Goal: Task Accomplishment & Management: Manage account settings

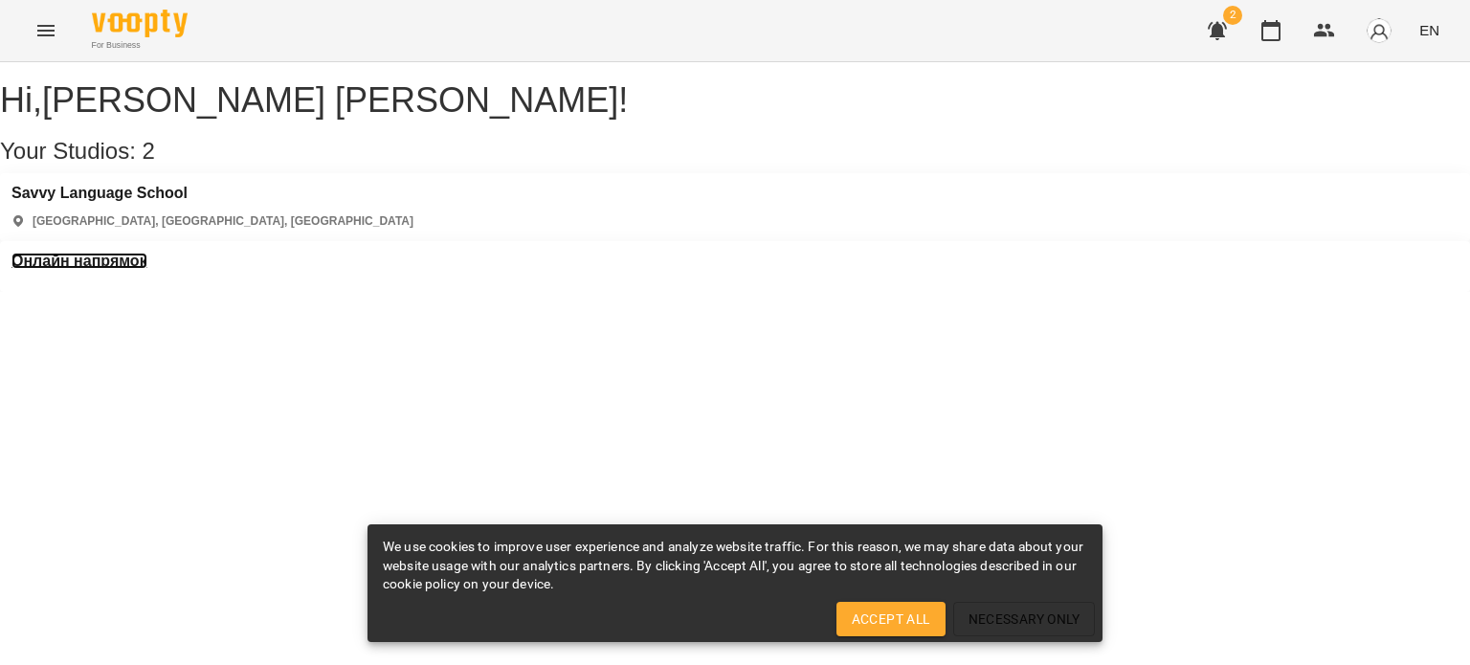
click at [147, 253] on h3 "Онлайн напрямок" at bounding box center [79, 261] width 136 height 17
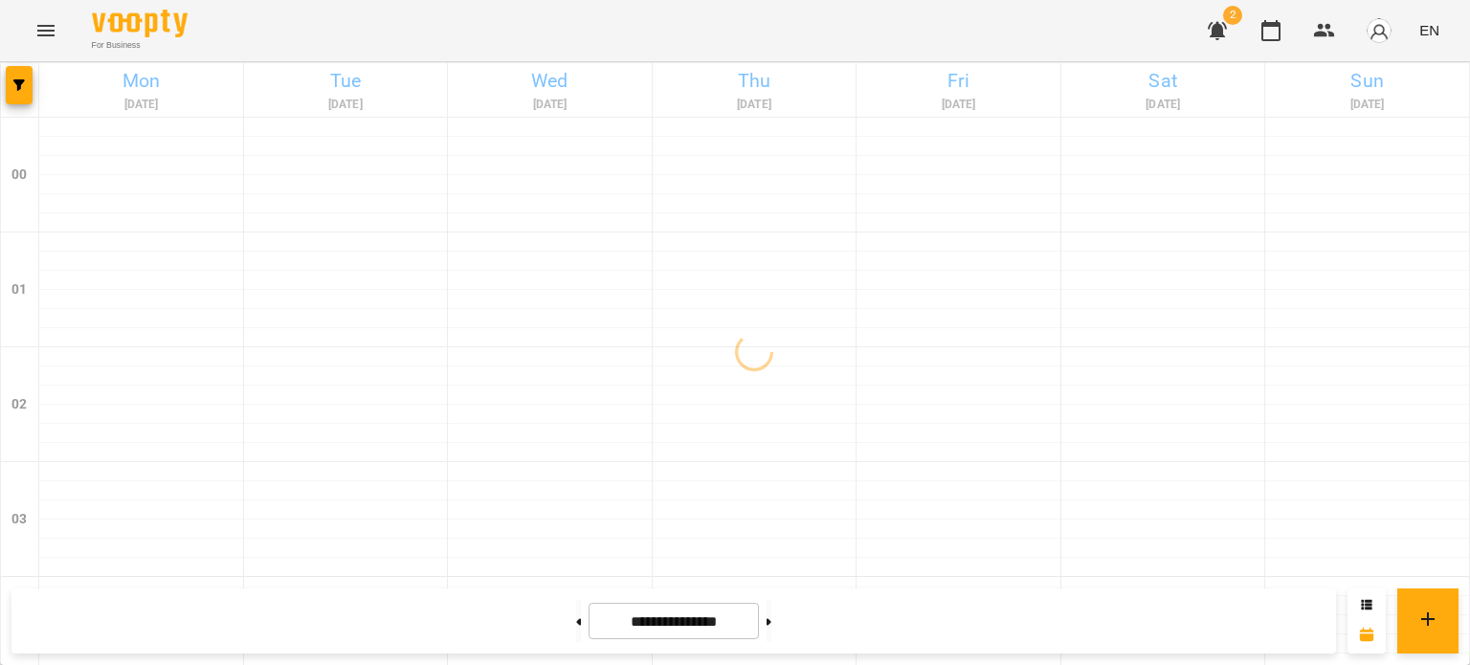
click at [1232, 18] on span "2" at bounding box center [1232, 15] width 19 height 19
click at [1217, 26] on icon "button" at bounding box center [1217, 31] width 19 height 18
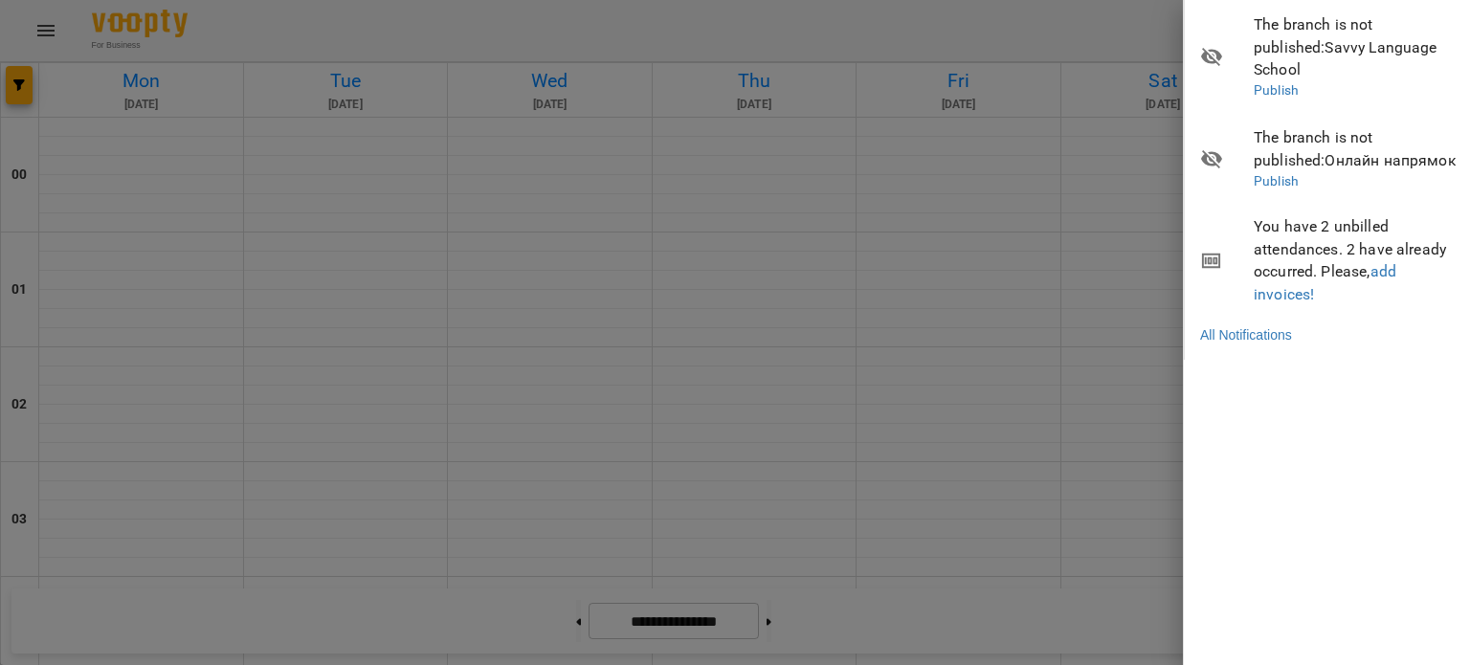
click at [1094, 26] on div at bounding box center [735, 332] width 1470 height 665
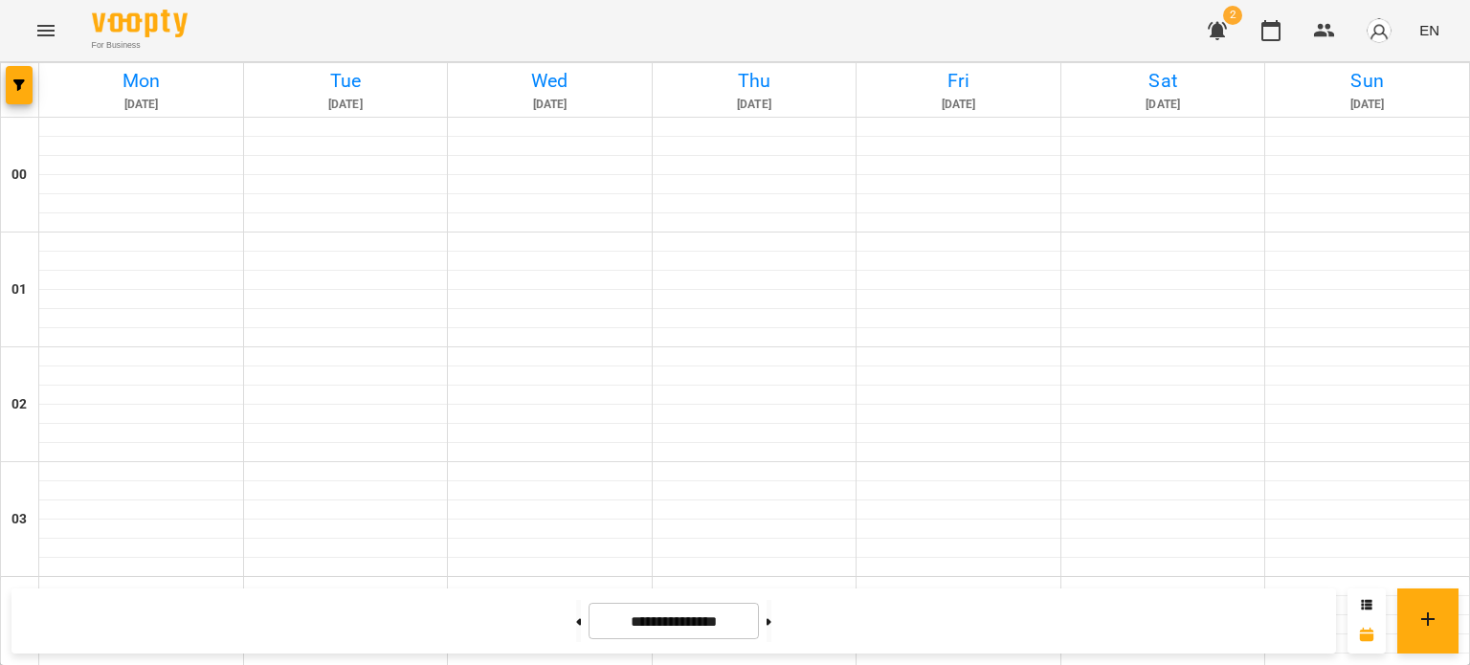
scroll to position [1053, 0]
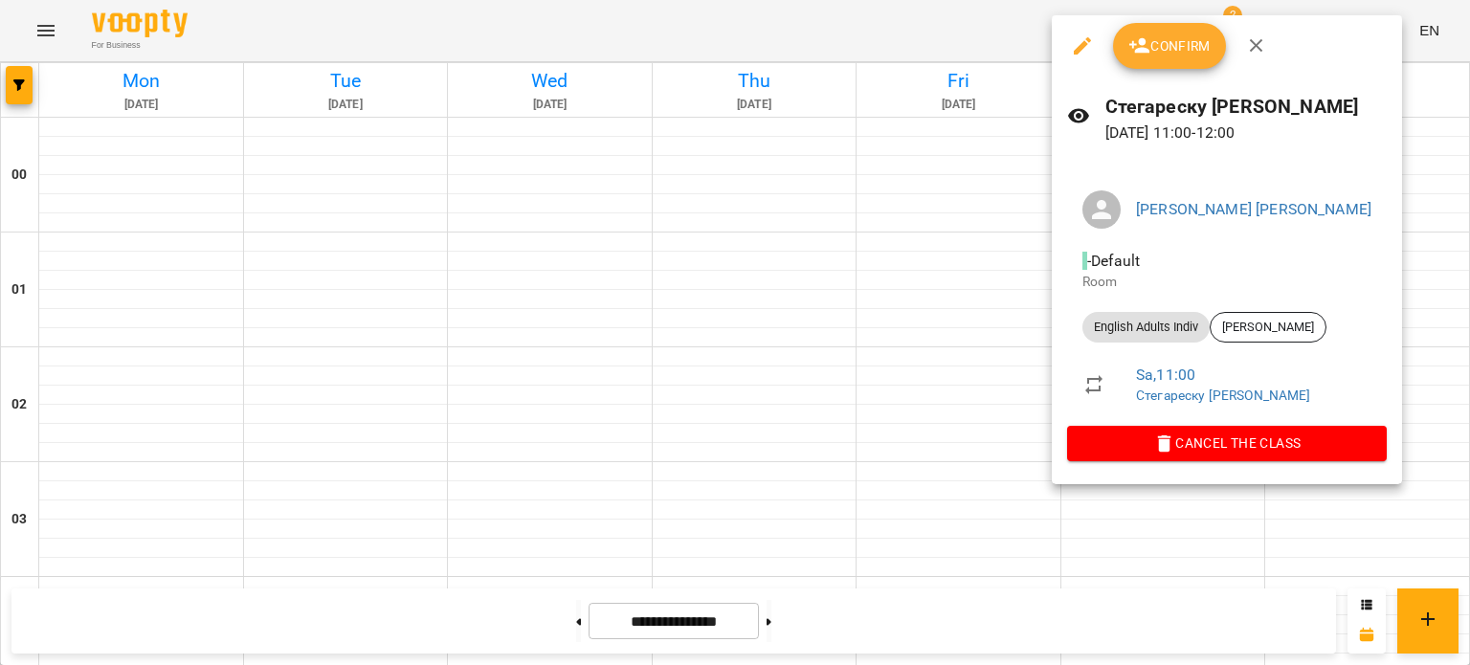
click at [1164, 56] on button "Confirm" at bounding box center [1169, 46] width 113 height 46
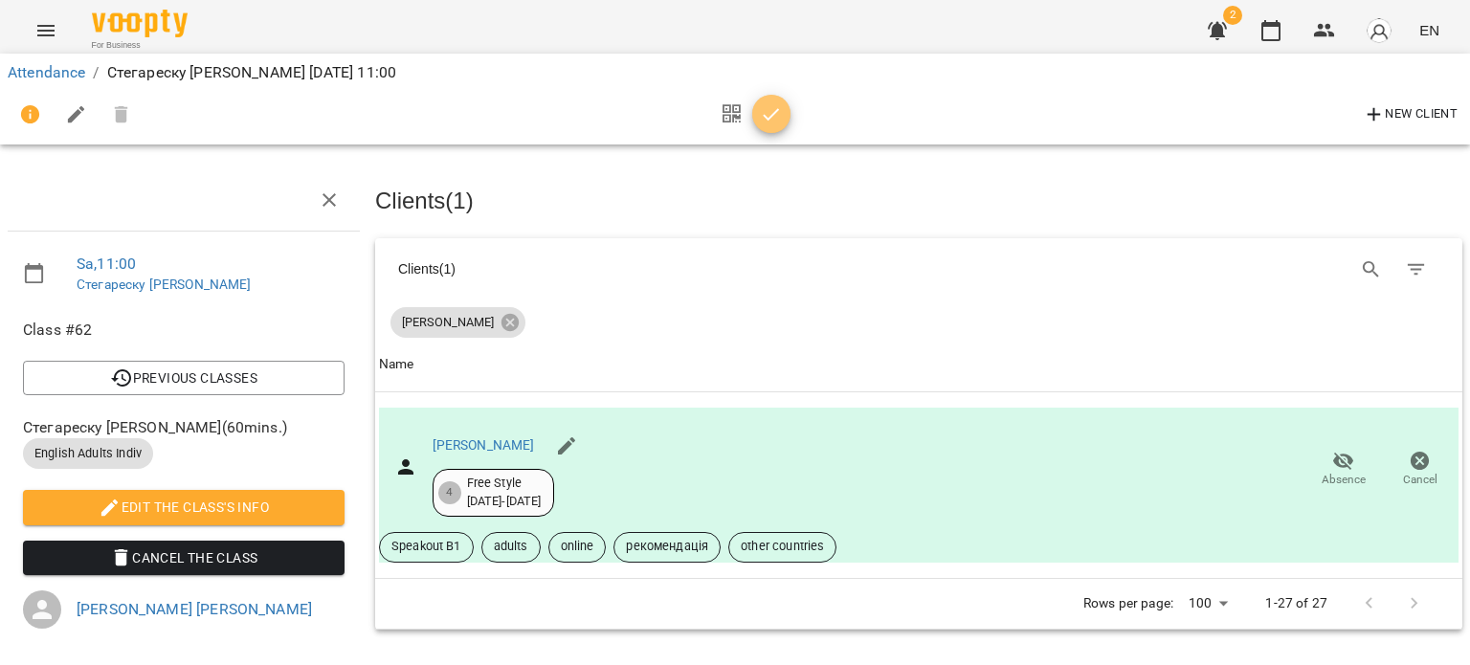
click at [785, 115] on span "button" at bounding box center [771, 114] width 38 height 23
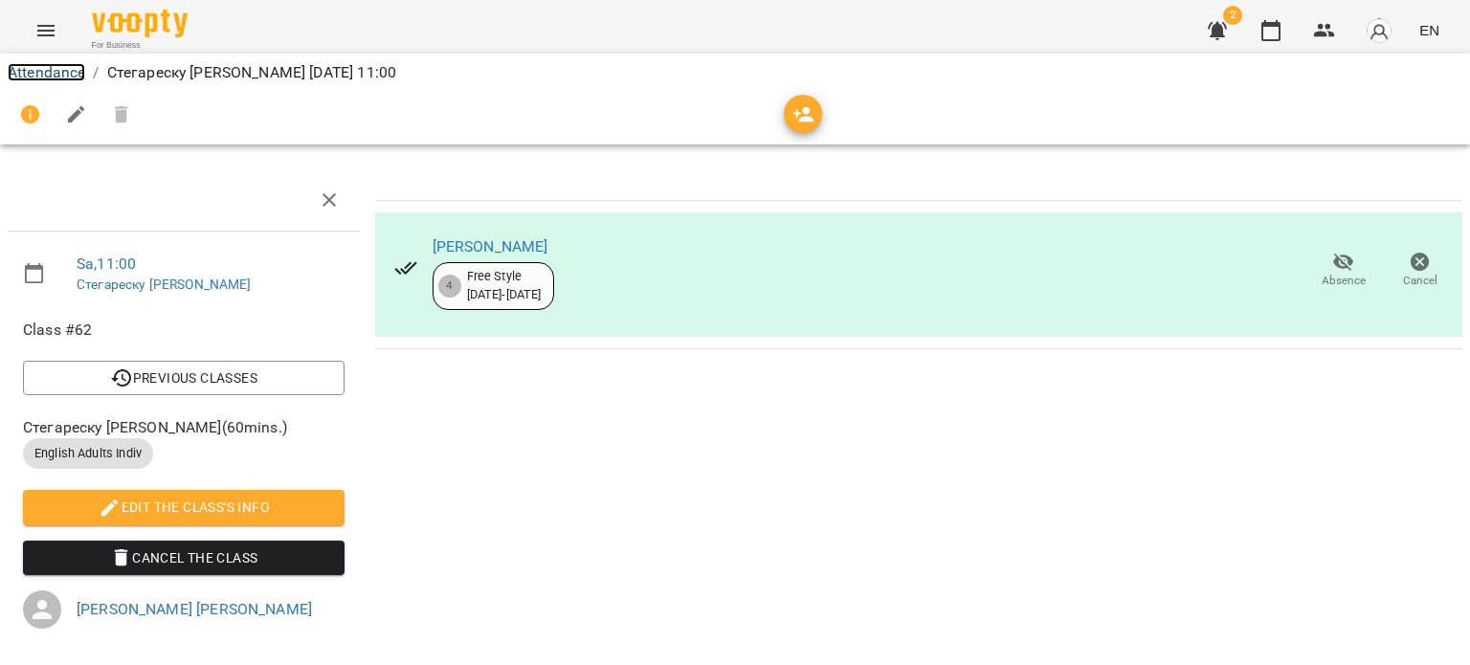
click at [64, 73] on link "Attendance" at bounding box center [47, 72] width 78 height 18
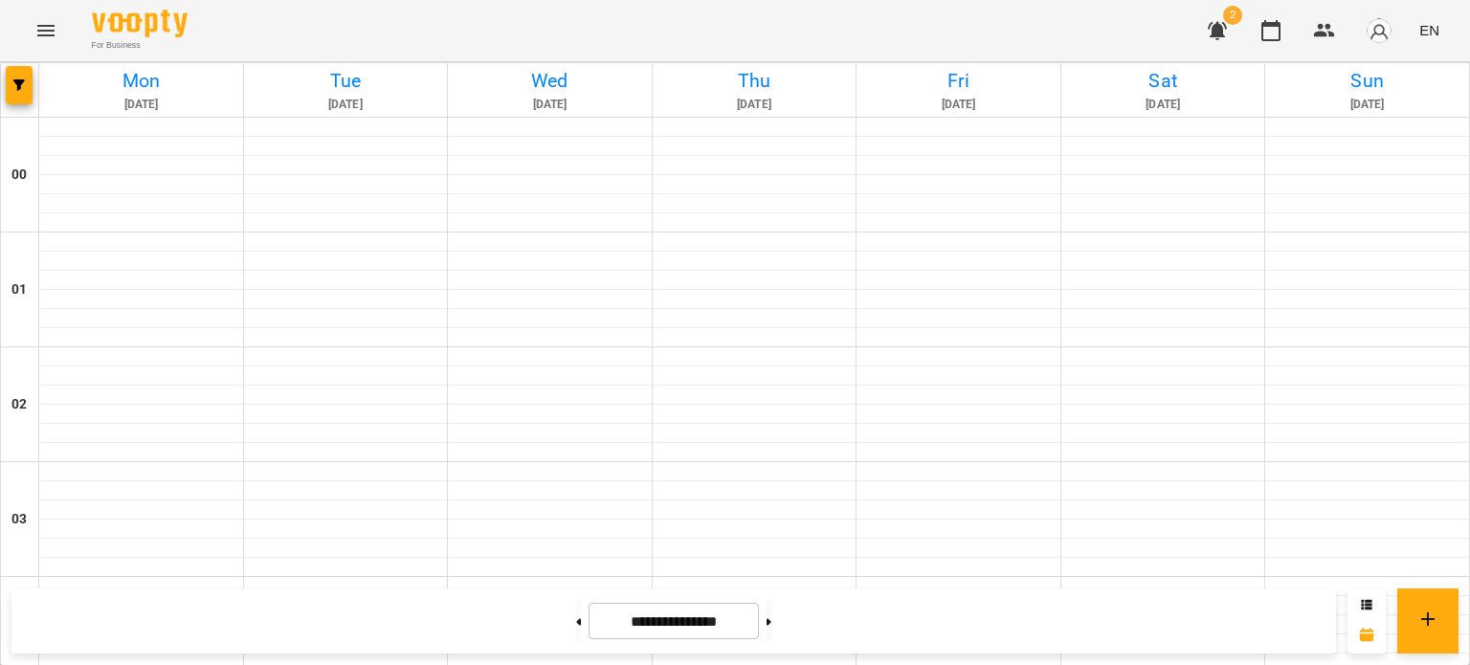
scroll to position [667, 0]
